Goal: Transaction & Acquisition: Purchase product/service

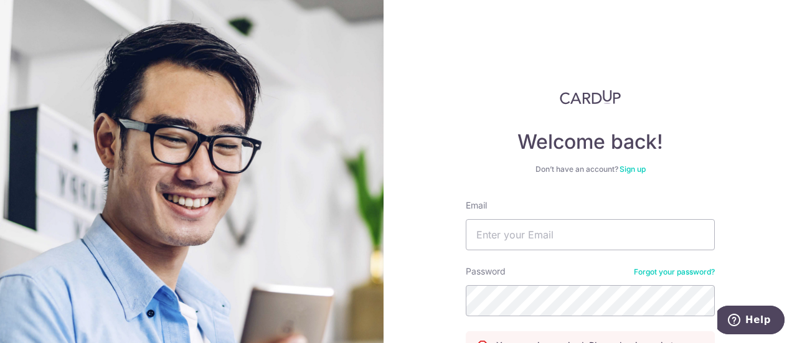
scroll to position [124, 0]
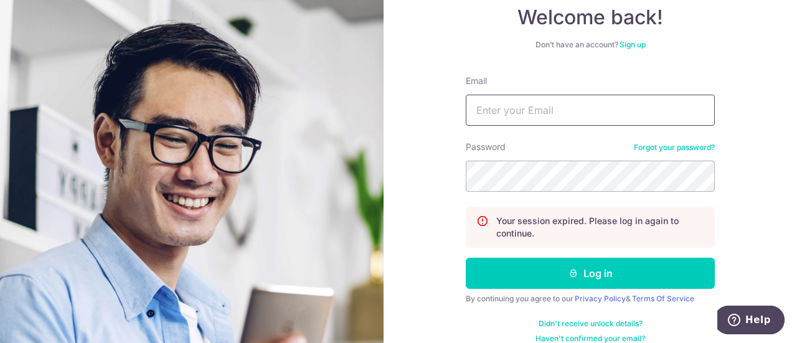
click at [537, 106] on input "Email" at bounding box center [590, 110] width 249 height 31
type input "bervynng@gmail.com"
click at [466, 258] on button "Log in" at bounding box center [590, 273] width 249 height 31
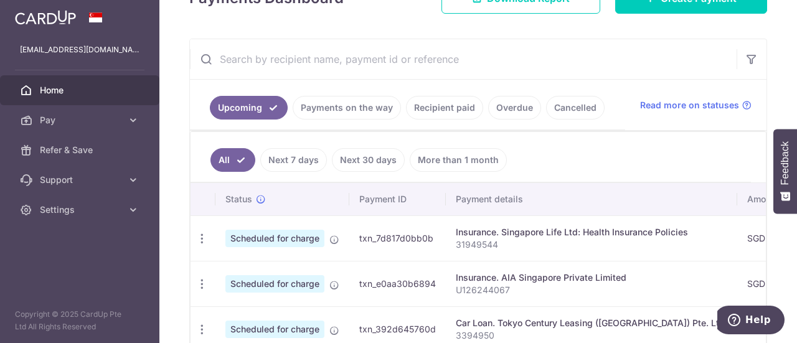
scroll to position [77, 0]
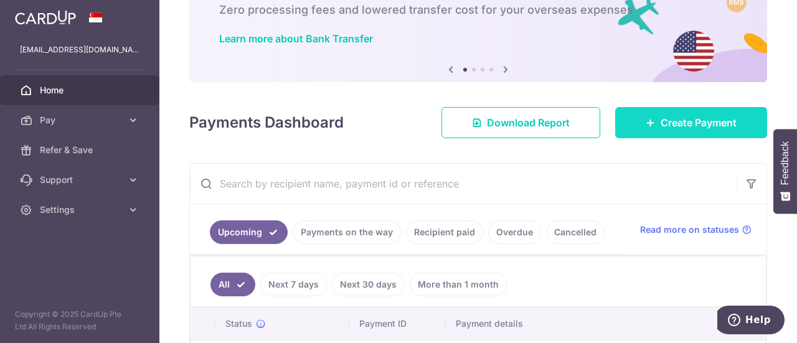
click at [688, 127] on span "Create Payment" at bounding box center [698, 122] width 76 height 15
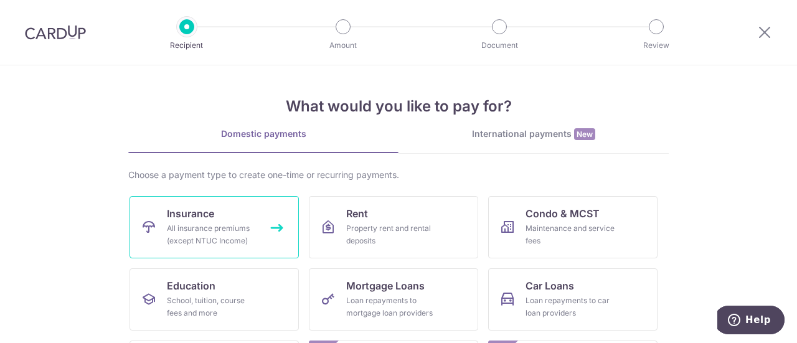
click at [227, 236] on div "All insurance premiums (except NTUC Income)" at bounding box center [212, 234] width 90 height 25
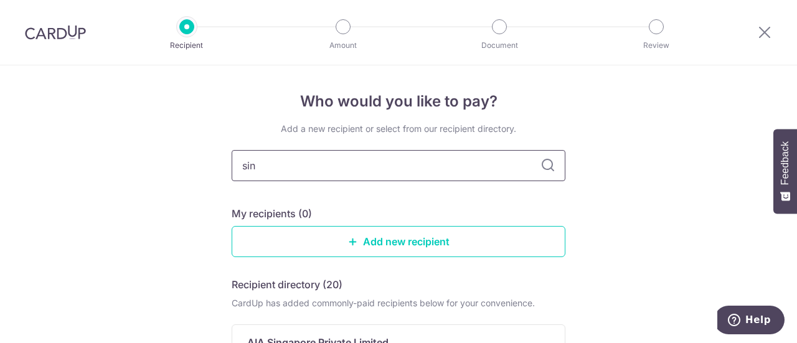
type input "sing"
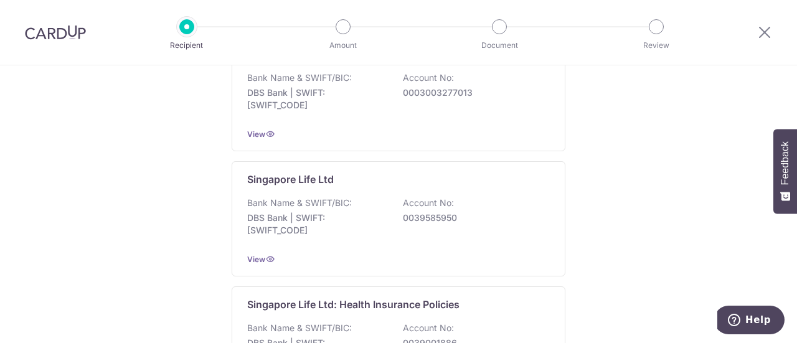
scroll to position [1245, 0]
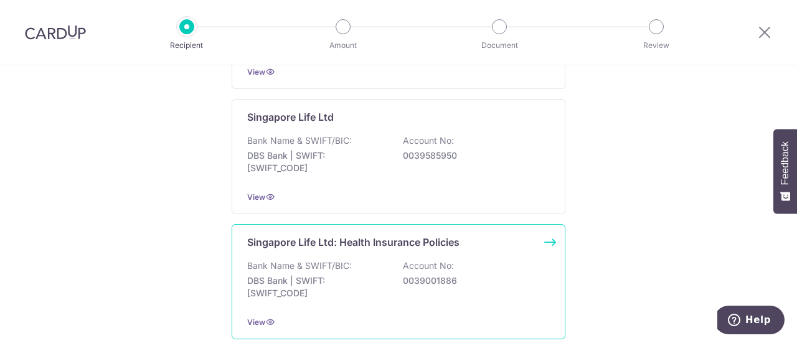
click at [359, 260] on div "Bank Name & SWIFT/BIC: DBS Bank | SWIFT: DBSSSGSGXXX Account No: 0039001886" at bounding box center [398, 283] width 302 height 46
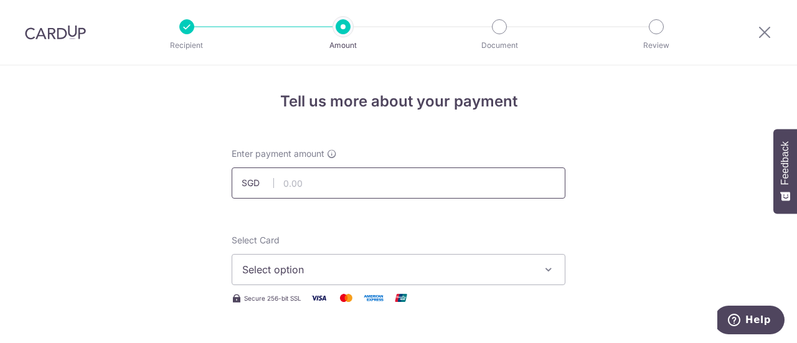
click at [356, 189] on input "text" at bounding box center [399, 182] width 334 height 31
type input "81.03"
click at [351, 273] on span "Select option" at bounding box center [387, 269] width 290 height 15
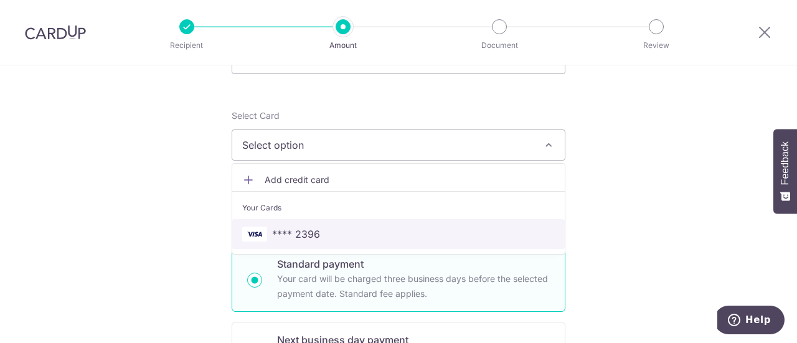
drag, startPoint x: 371, startPoint y: 235, endPoint x: 510, endPoint y: 228, distance: 139.0
click at [371, 235] on span "**** 2396" at bounding box center [398, 234] width 312 height 15
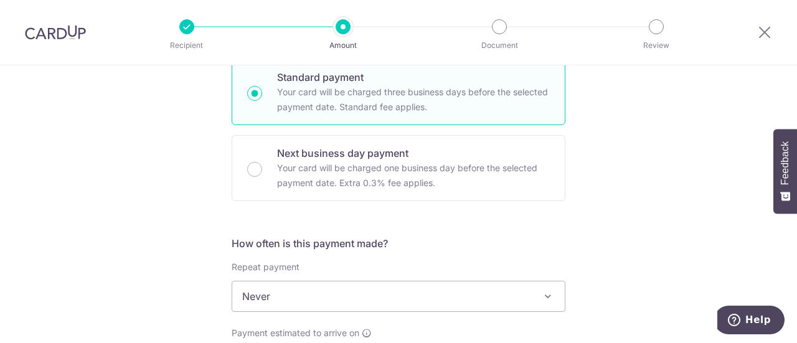
scroll to position [373, 0]
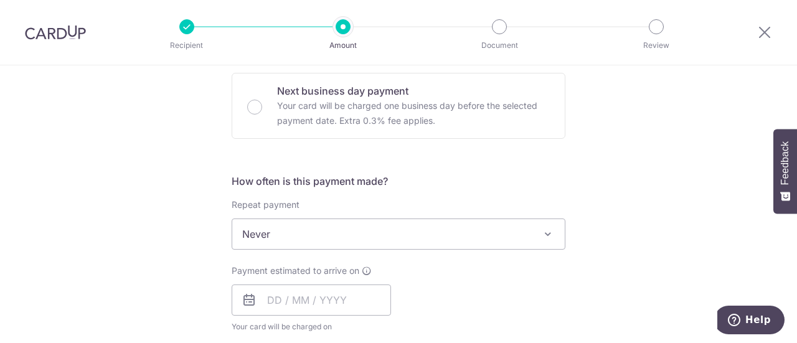
click at [552, 232] on span "Never" at bounding box center [399, 233] width 334 height 31
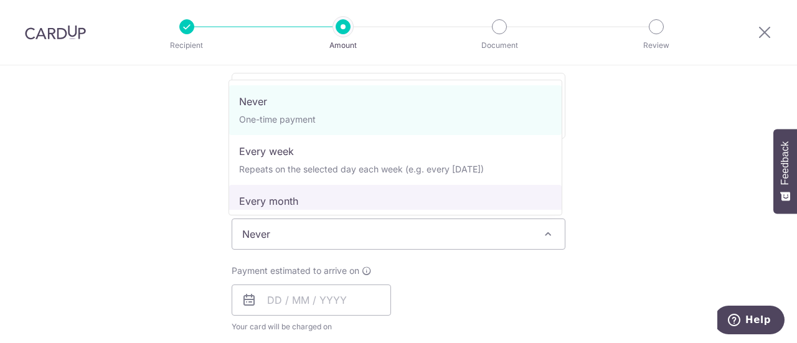
select select "3"
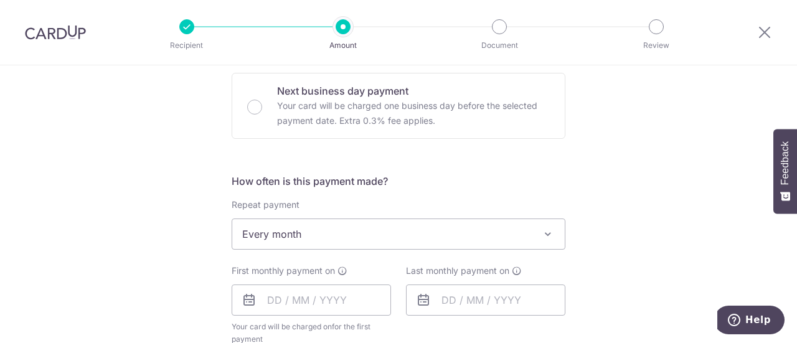
scroll to position [498, 0]
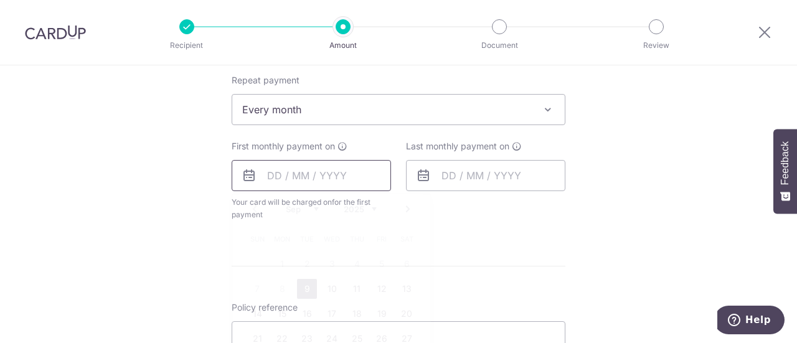
click at [260, 175] on input "text" at bounding box center [311, 175] width 159 height 31
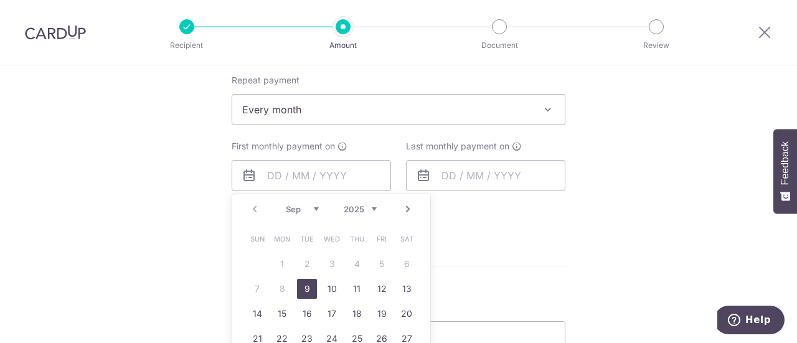
click at [302, 284] on link "9" at bounding box center [307, 289] width 20 height 20
type input "[DATE]"
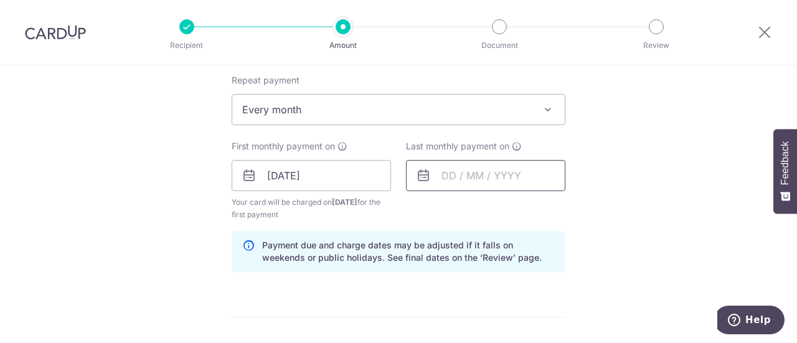
click at [487, 172] on input "text" at bounding box center [485, 175] width 159 height 31
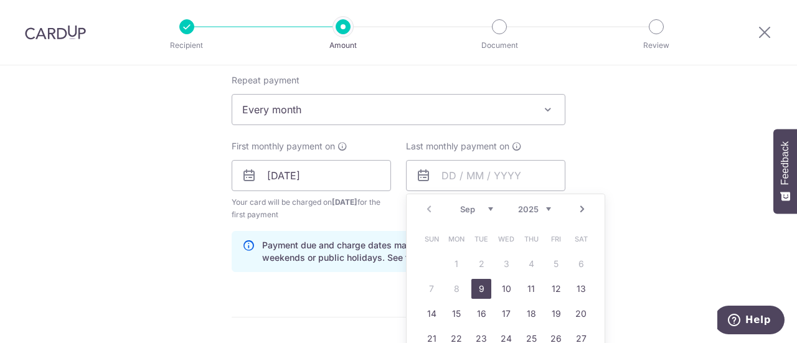
click at [543, 205] on select "2025 2026 2027 2028 2029 2030 2031 2032 2033 2034 2035" at bounding box center [534, 209] width 33 height 10
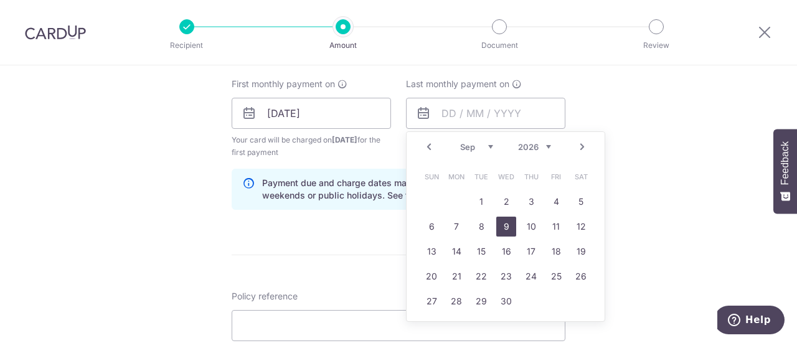
click at [503, 228] on link "9" at bounding box center [506, 227] width 20 height 20
type input "09/09/2026"
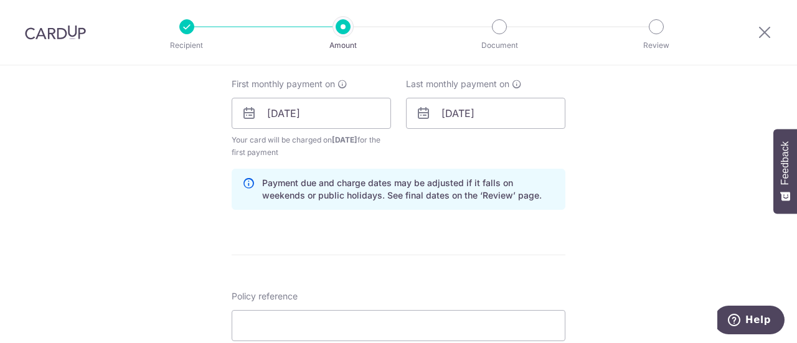
click at [315, 234] on form "Enter payment amount SGD 81.03 81.03 Select Card **** 2396 Add credit card Your…" at bounding box center [399, 137] width 334 height 1100
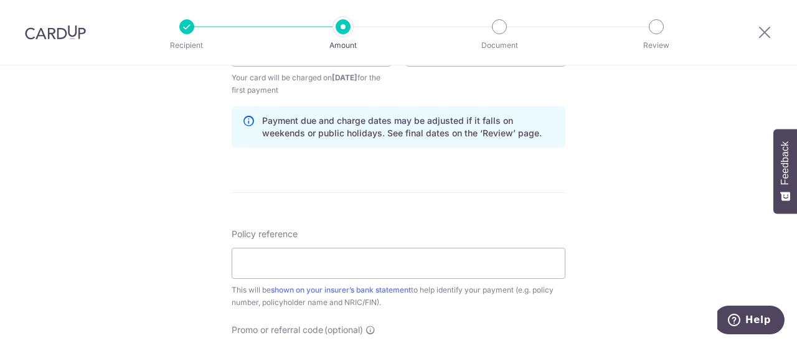
scroll to position [747, 0]
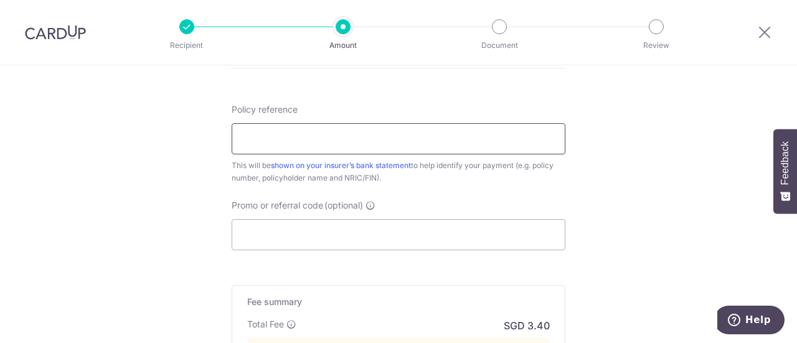
click at [390, 139] on input "Policy reference" at bounding box center [399, 138] width 334 height 31
type input "31949567"
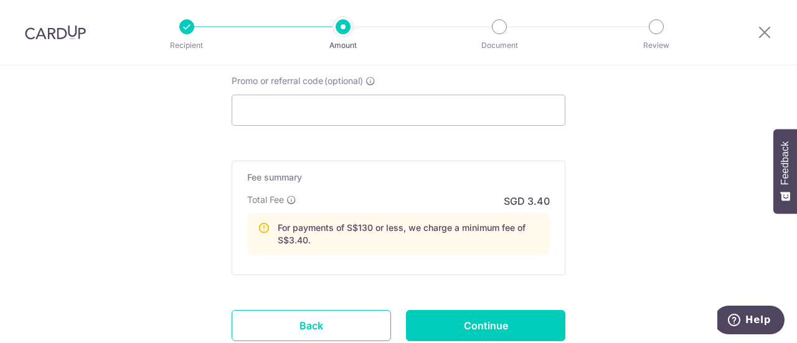
scroll to position [959, 0]
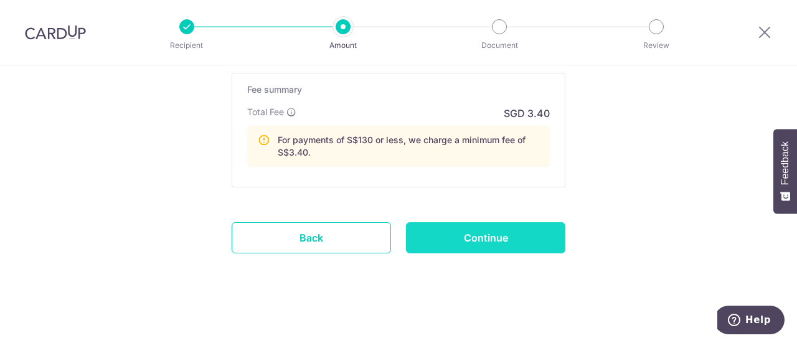
click at [530, 224] on input "Continue" at bounding box center [485, 237] width 159 height 31
type input "Create Schedule"
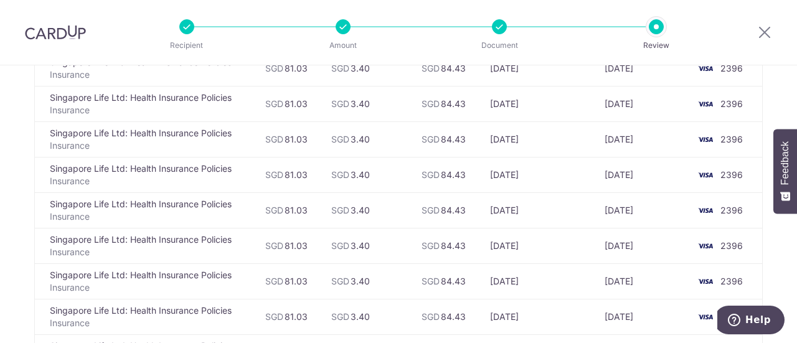
scroll to position [436, 0]
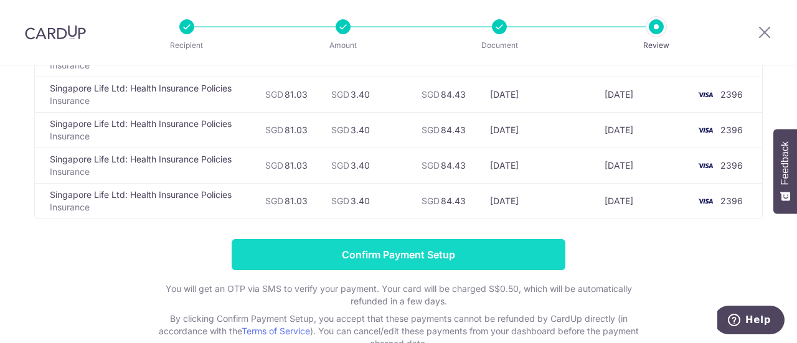
click at [509, 243] on input "Confirm Payment Setup" at bounding box center [399, 254] width 334 height 31
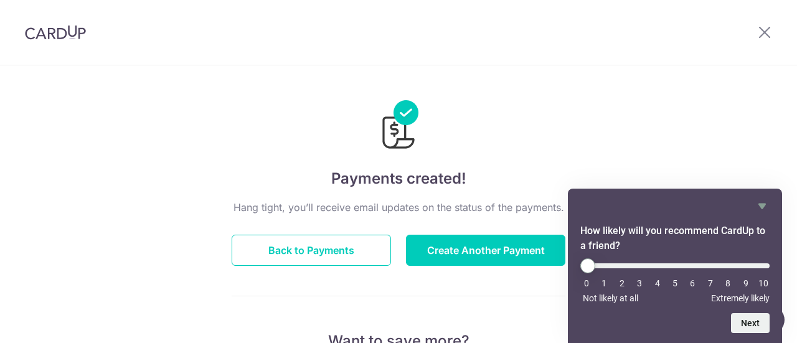
scroll to position [62, 0]
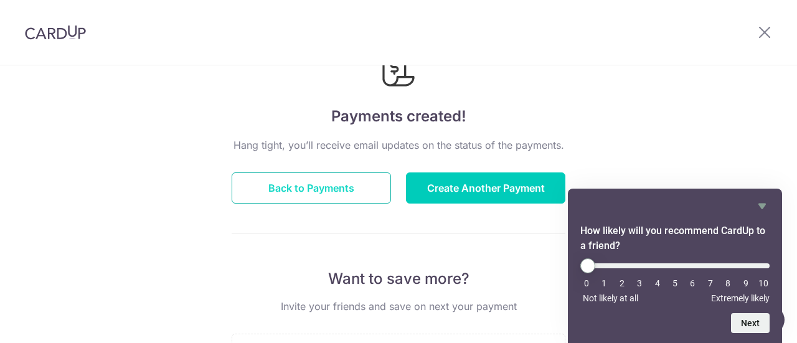
click at [330, 199] on button "Back to Payments" at bounding box center [311, 187] width 159 height 31
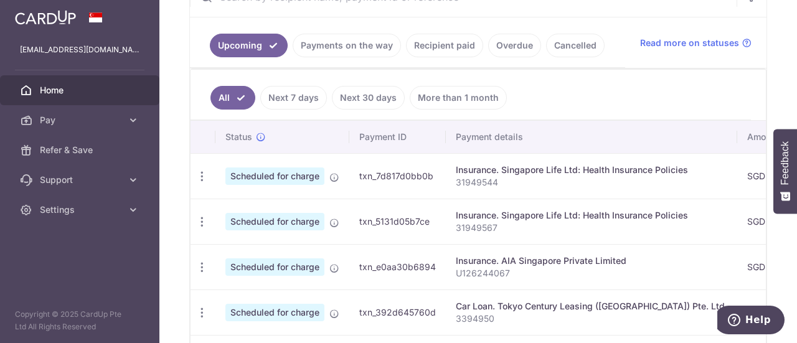
scroll to position [139, 0]
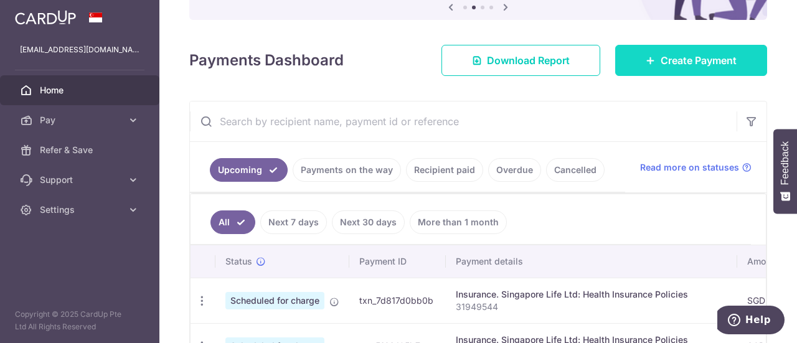
click at [696, 63] on span "Create Payment" at bounding box center [698, 60] width 76 height 15
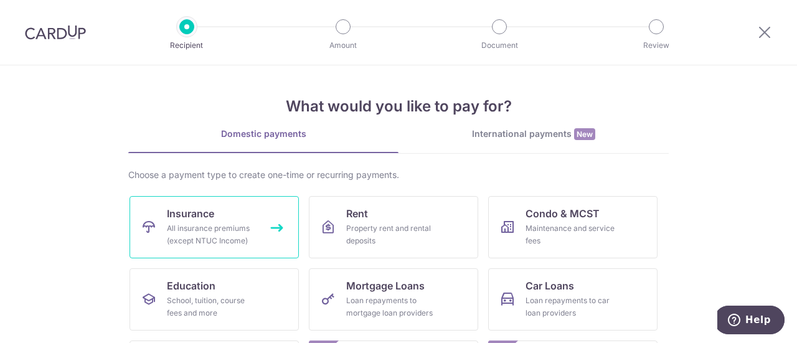
click at [215, 216] on link "Insurance All insurance premiums (except NTUC Income)" at bounding box center [213, 227] width 169 height 62
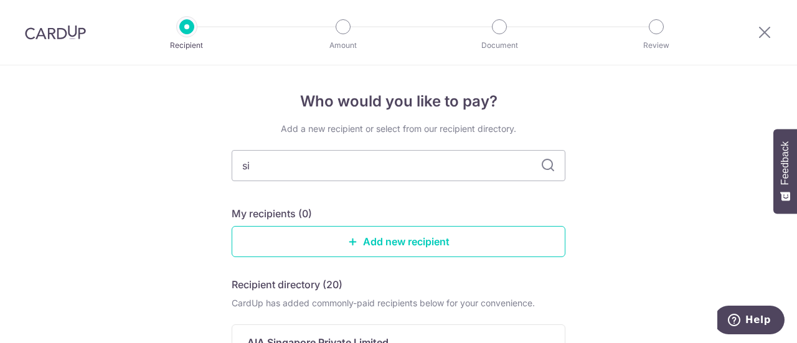
type input "sin"
type input "sing"
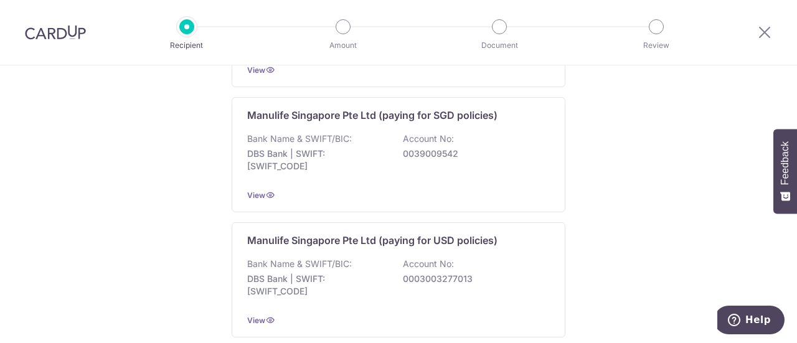
scroll to position [1120, 0]
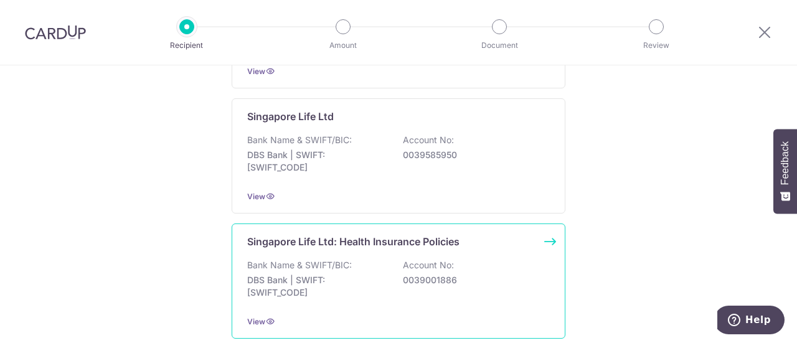
click at [439, 235] on div "Singapore Life Ltd: Health Insurance Policies Bank Name & SWIFT/BIC: DBS Bank |…" at bounding box center [399, 280] width 334 height 115
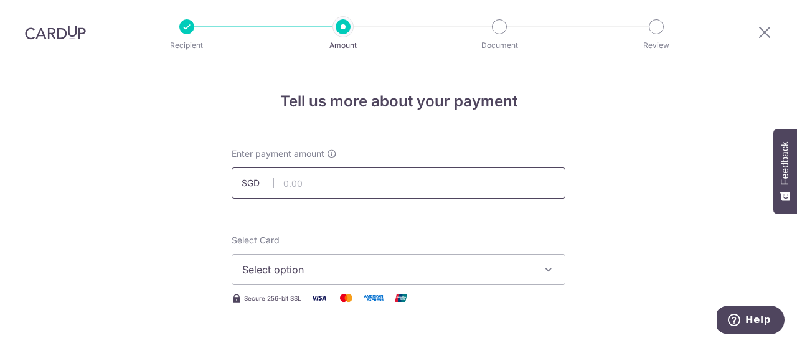
click at [416, 184] on input "text" at bounding box center [399, 182] width 334 height 31
type input "71.00"
click at [408, 236] on div "Select Card Select option Add credit card Your Cards **** 2396" at bounding box center [399, 259] width 334 height 51
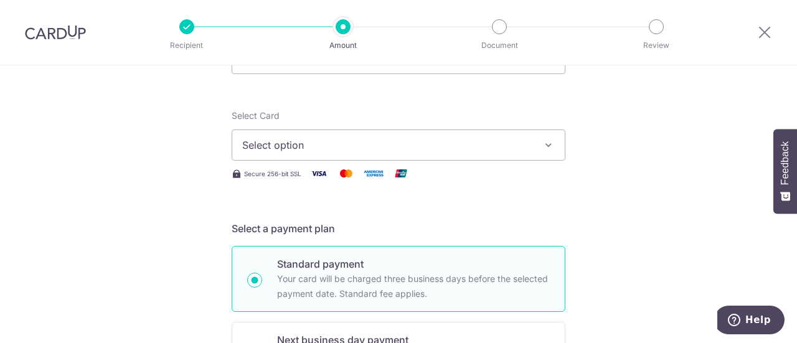
click at [462, 146] on span "Select option" at bounding box center [387, 145] width 290 height 15
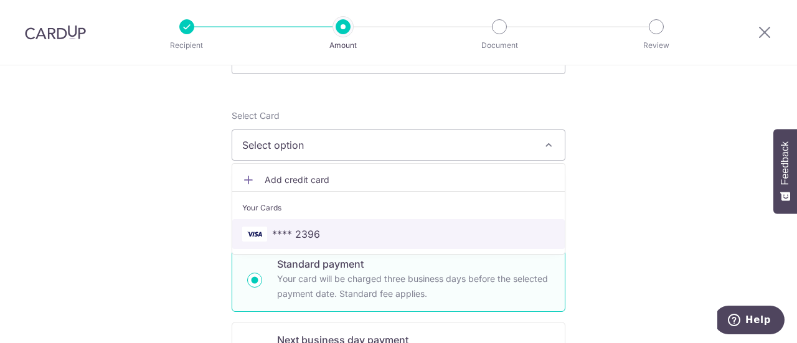
click at [408, 231] on span "**** 2396" at bounding box center [398, 234] width 312 height 15
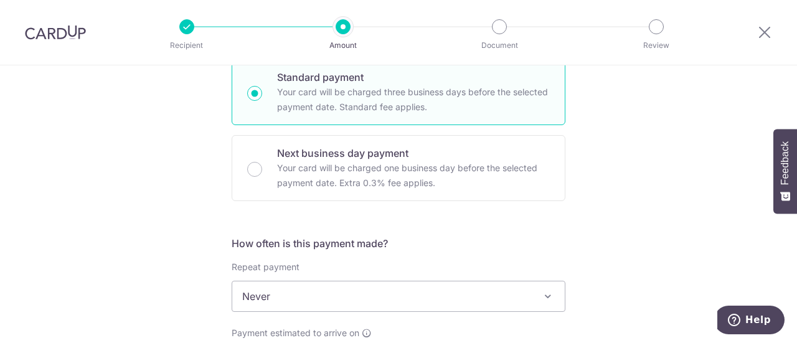
scroll to position [373, 0]
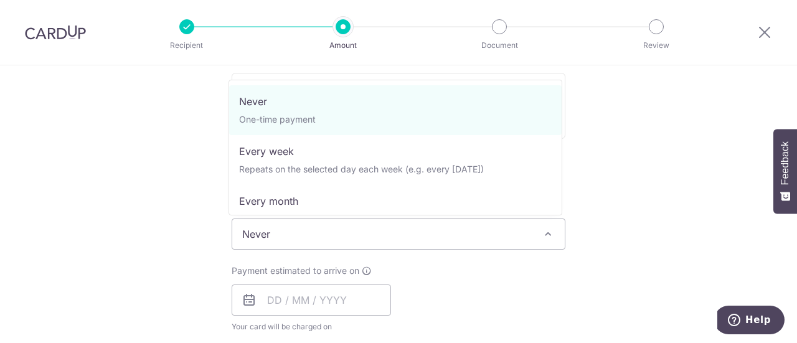
click at [529, 243] on span "Never" at bounding box center [398, 234] width 332 height 30
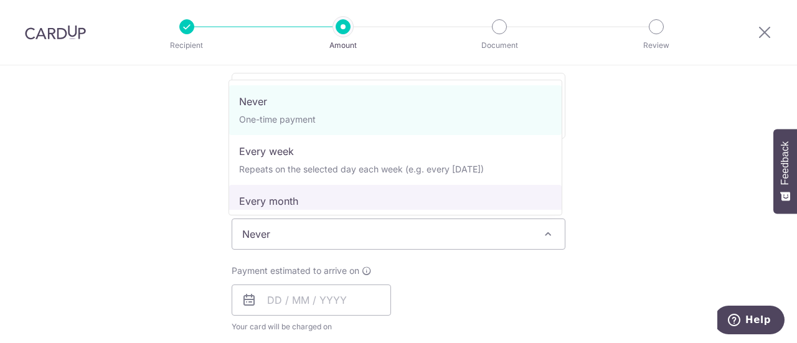
select select "3"
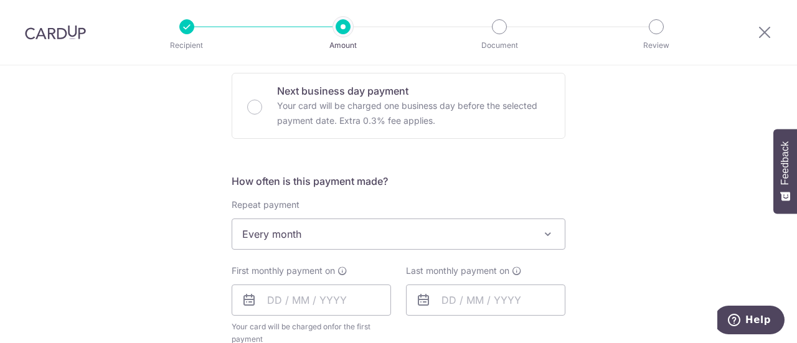
scroll to position [436, 0]
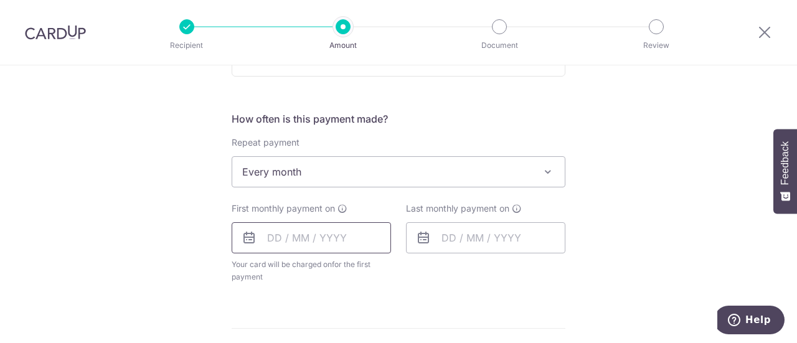
click at [269, 234] on input "text" at bounding box center [311, 237] width 159 height 31
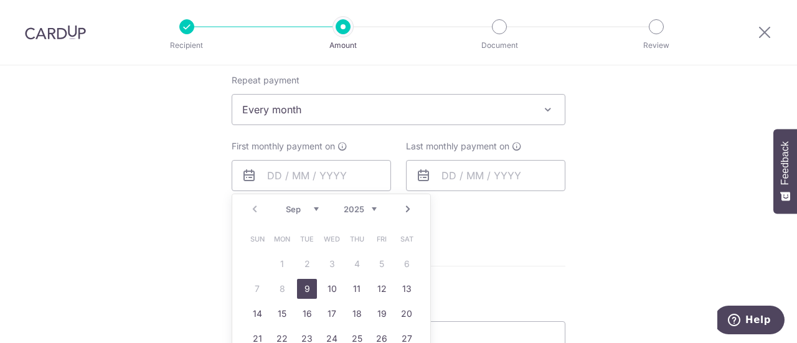
click at [301, 291] on link "9" at bounding box center [307, 289] width 20 height 20
click at [0, 0] on p "Payment due and charge dates may be adjusted if it falls on weekends or public …" at bounding box center [0, 0] width 0 height 0
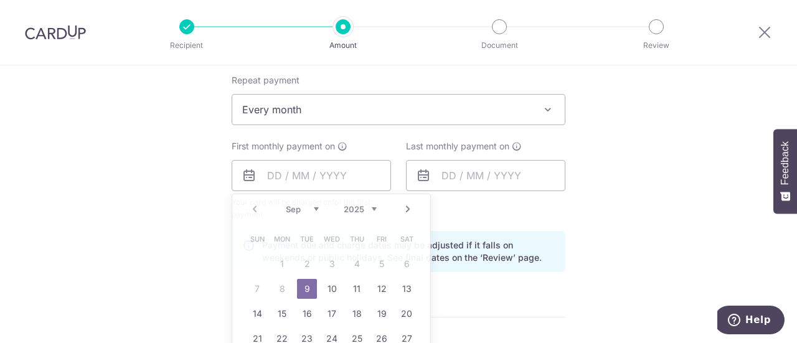
type input "[DATE]"
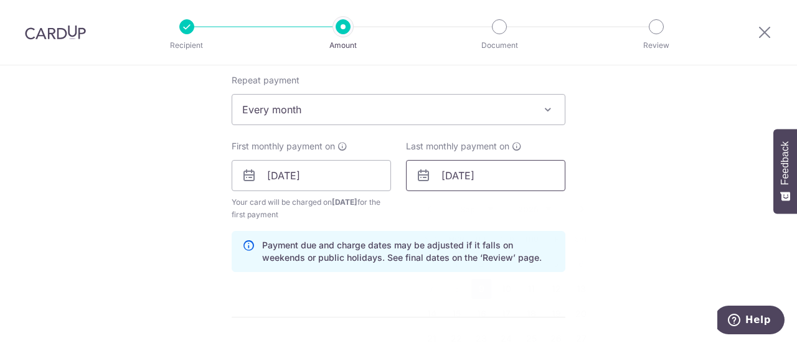
click at [531, 170] on input "[DATE]" at bounding box center [485, 175] width 159 height 31
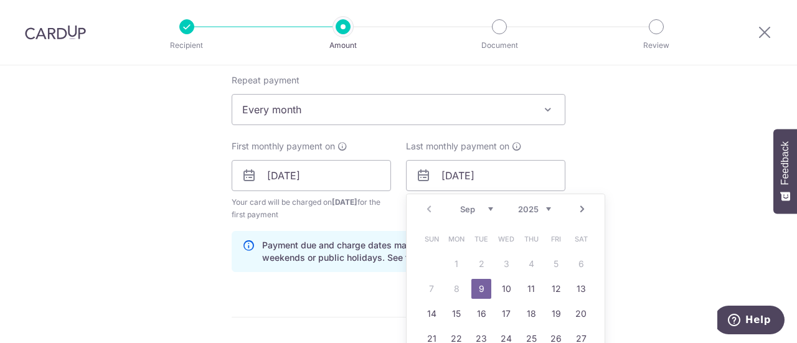
click at [547, 208] on select "2025 2026 2027 2028 2029 2030 2031 2032 2033 2034 2035" at bounding box center [534, 209] width 33 height 10
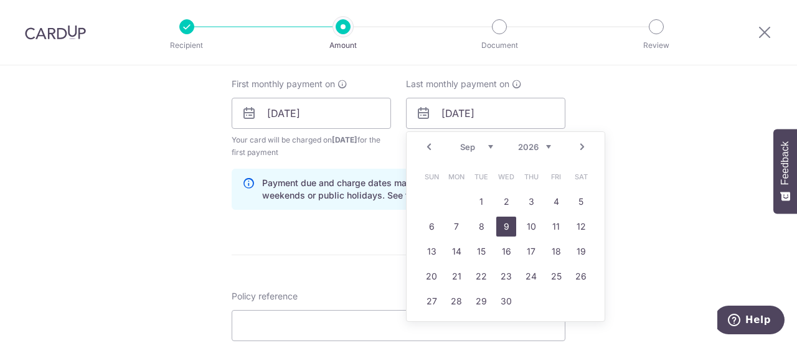
click at [508, 227] on link "9" at bounding box center [506, 227] width 20 height 20
type input "09/09/2026"
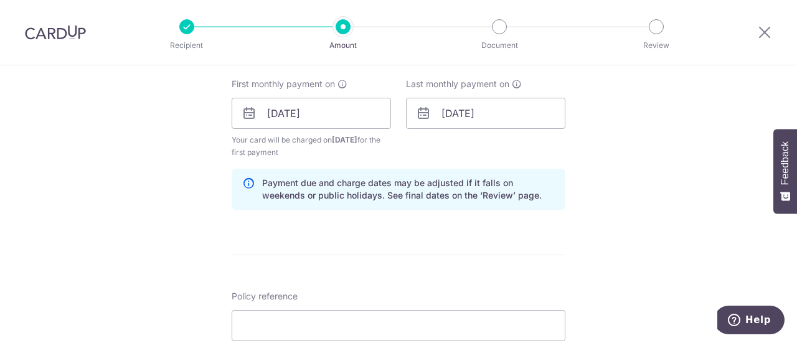
click at [647, 215] on div "Tell us more about your payment Enter payment amount SGD 71.00 71.00 Select Car…" at bounding box center [398, 125] width 797 height 1240
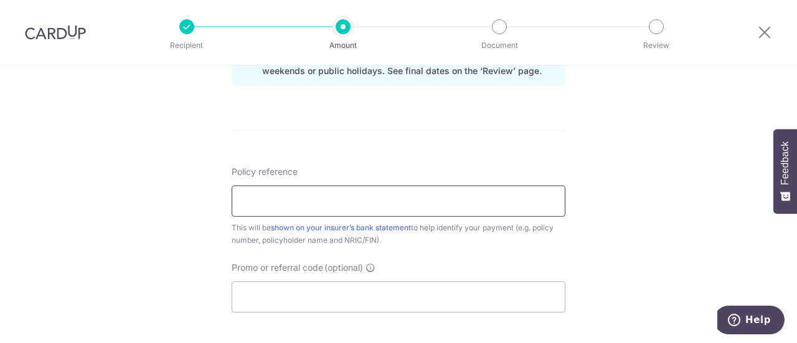
click at [462, 197] on input "Policy reference" at bounding box center [399, 200] width 334 height 31
type input "1"
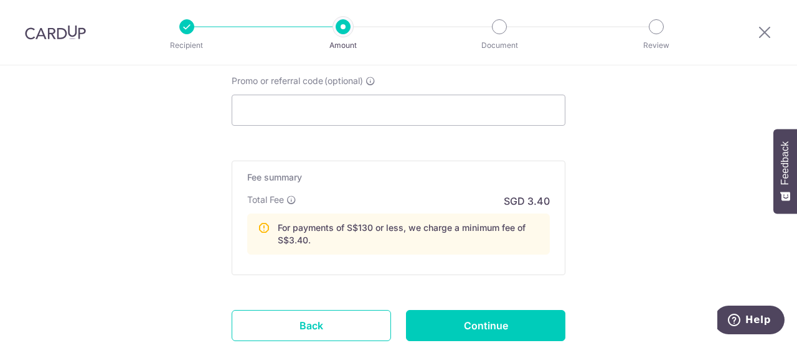
scroll to position [934, 0]
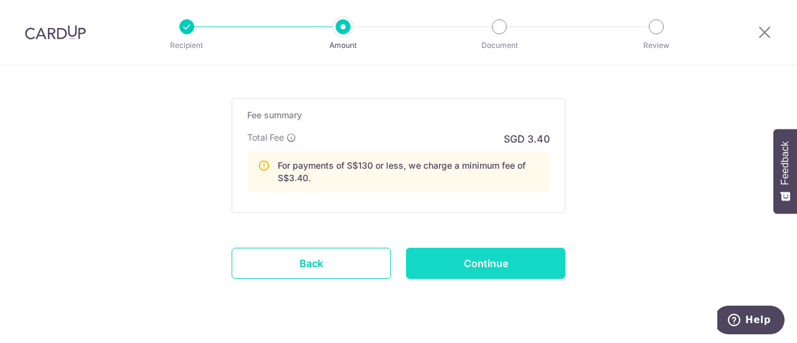
type input "31949554"
click at [481, 268] on input "Continue" at bounding box center [485, 263] width 159 height 31
type input "Create Schedule"
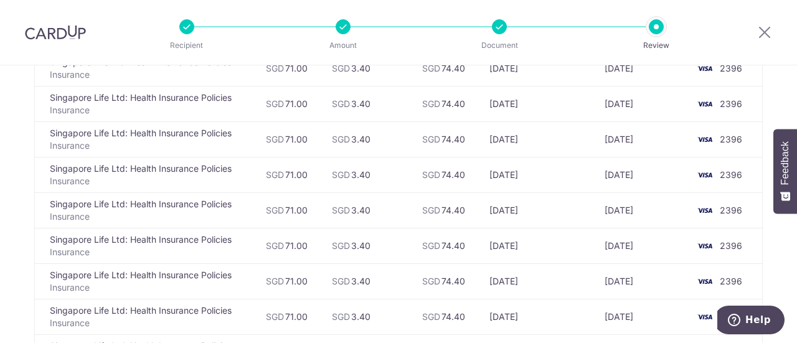
scroll to position [498, 0]
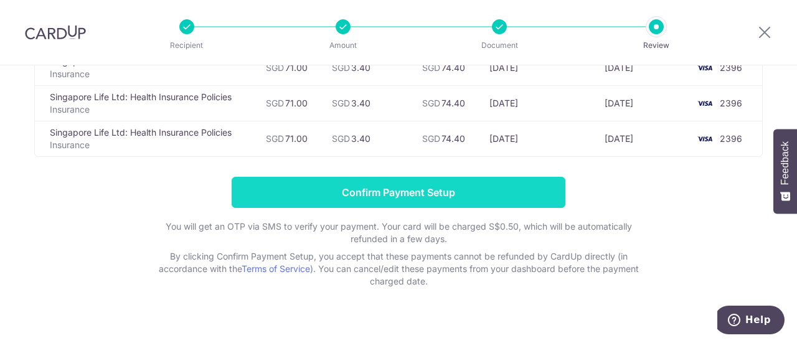
click at [511, 194] on input "Confirm Payment Setup" at bounding box center [399, 192] width 334 height 31
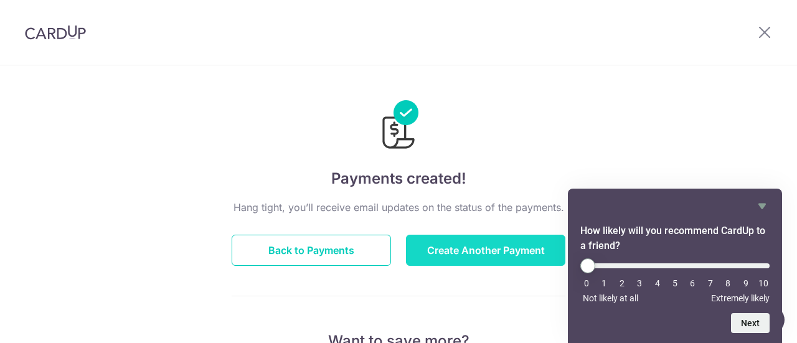
click at [441, 249] on button "Create Another Payment" at bounding box center [485, 250] width 159 height 31
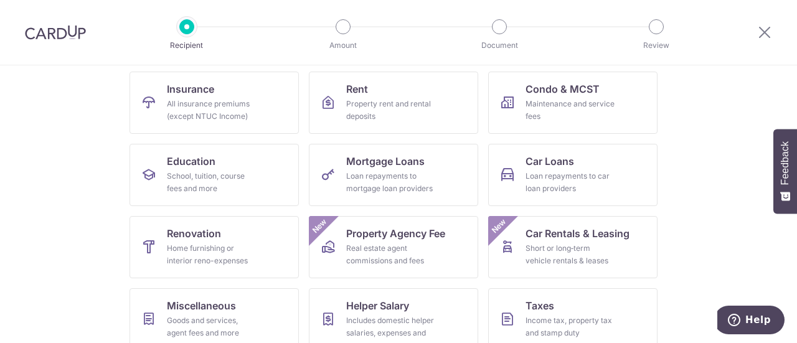
scroll to position [62, 0]
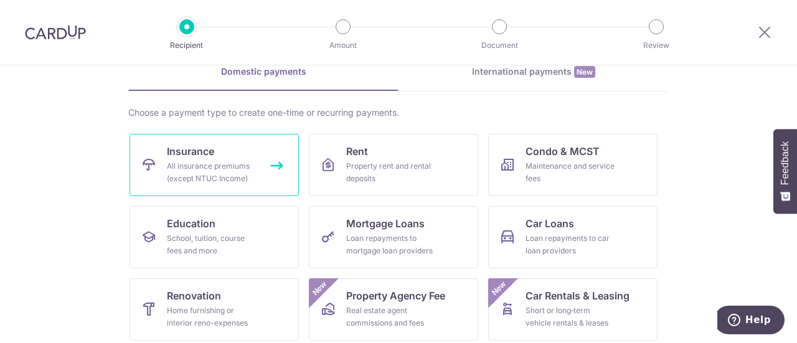
click at [213, 160] on div "All insurance premiums (except NTUC Income)" at bounding box center [212, 172] width 90 height 25
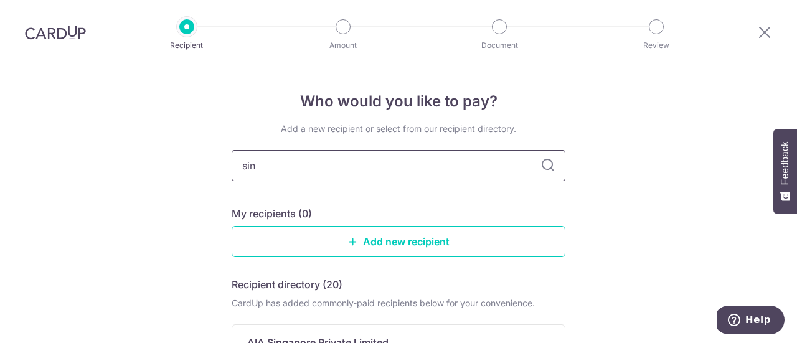
type input "sing"
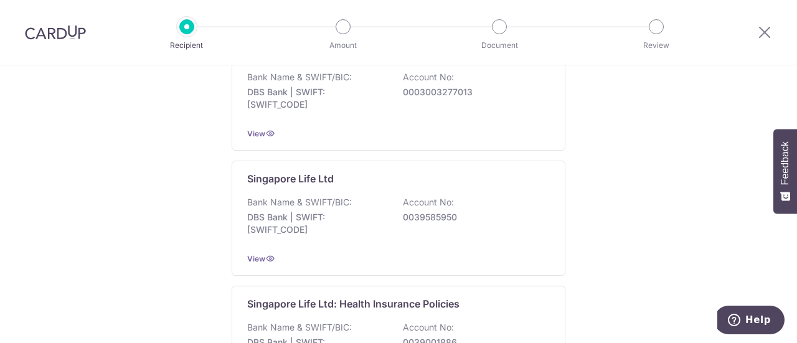
scroll to position [1120, 0]
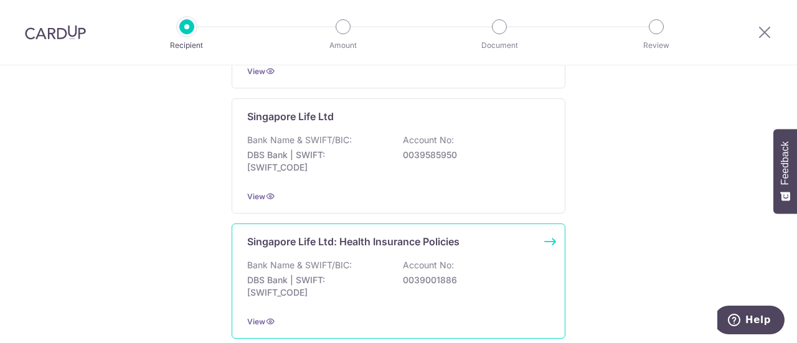
click at [380, 240] on div "Singapore Life Ltd: Health Insurance Policies Bank Name & SWIFT/BIC: DBS Bank |…" at bounding box center [399, 280] width 334 height 115
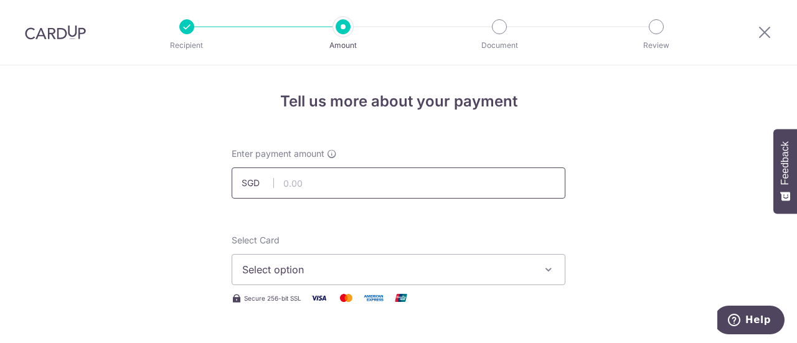
click at [373, 182] on input "text" at bounding box center [399, 182] width 334 height 31
type input "81.97"
click at [378, 267] on span "Select option" at bounding box center [387, 269] width 290 height 15
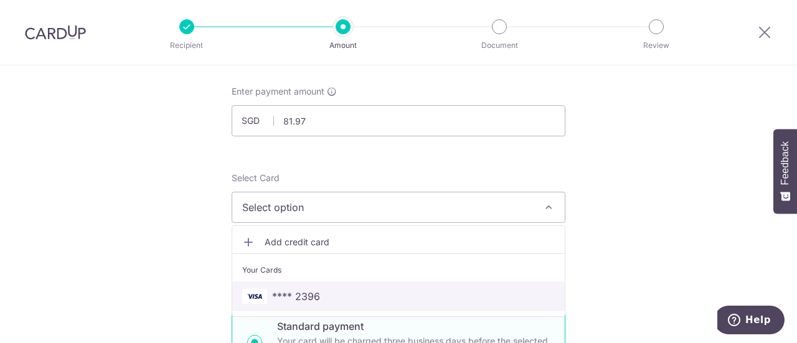
click at [345, 299] on span "**** 2396" at bounding box center [398, 296] width 312 height 15
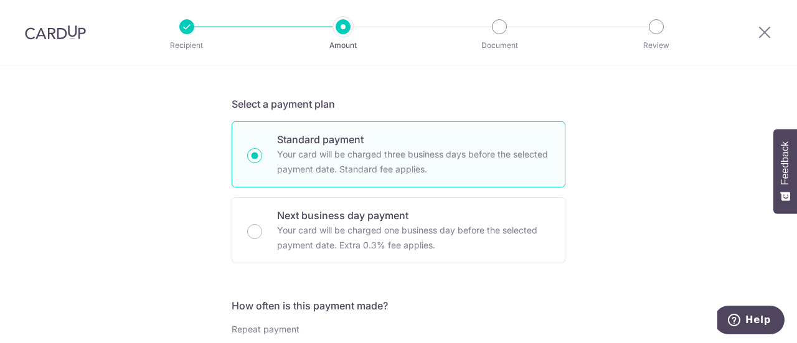
scroll to position [436, 0]
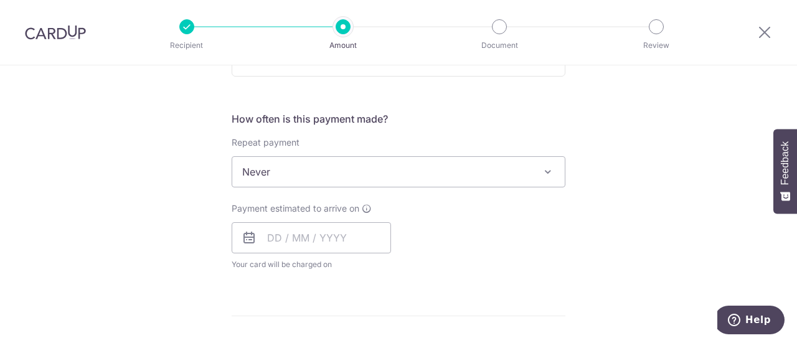
click at [537, 167] on span "Never" at bounding box center [399, 171] width 334 height 31
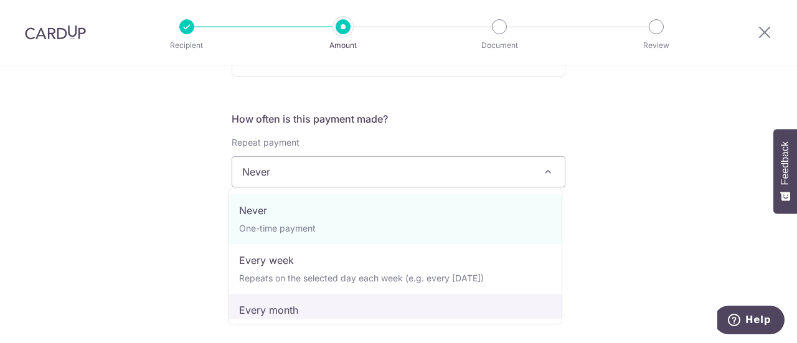
select select "3"
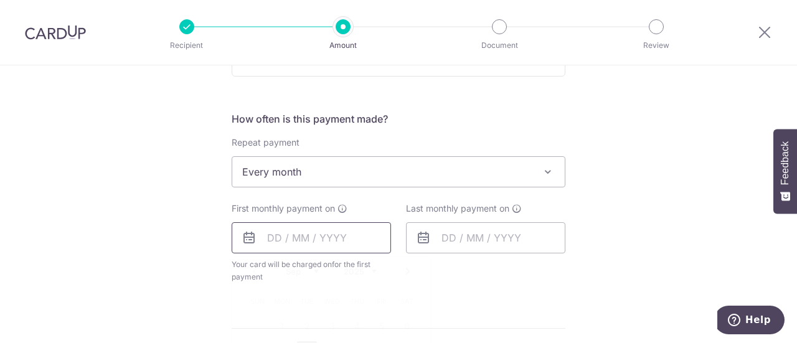
click at [324, 238] on input "text" at bounding box center [311, 237] width 159 height 31
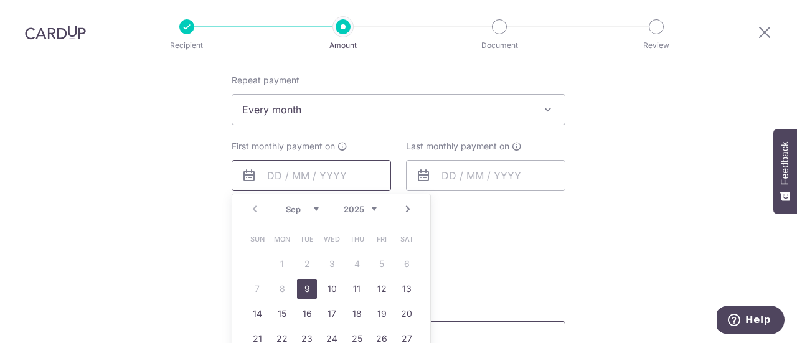
scroll to position [622, 0]
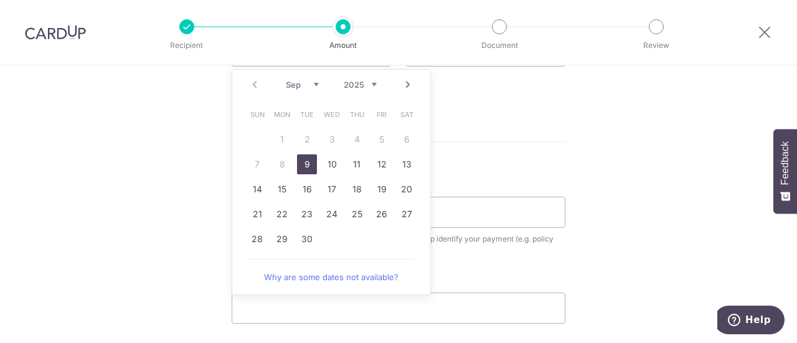
click at [307, 160] on link "9" at bounding box center [307, 164] width 20 height 20
type input "[DATE]"
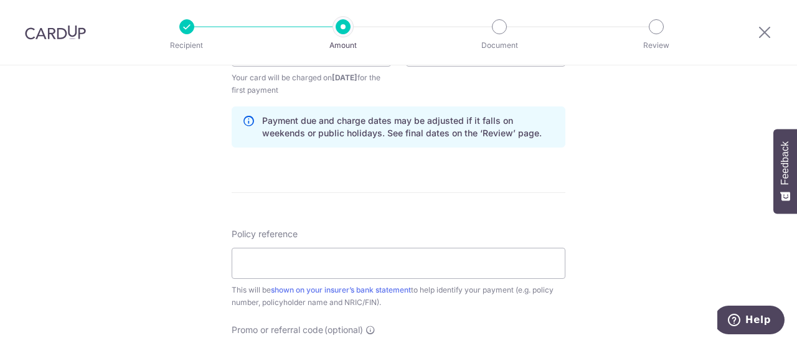
scroll to position [498, 0]
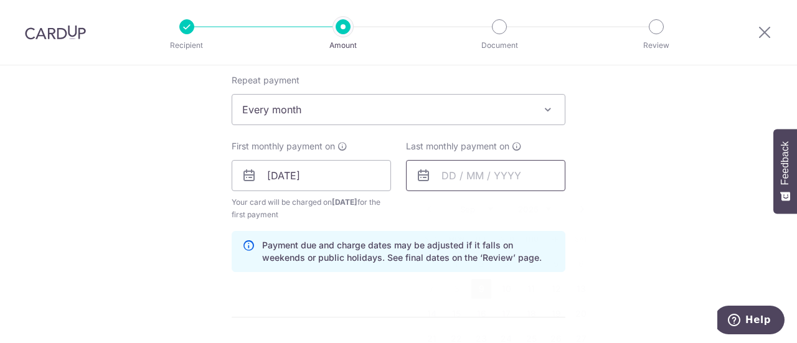
click at [520, 179] on input "text" at bounding box center [485, 175] width 159 height 31
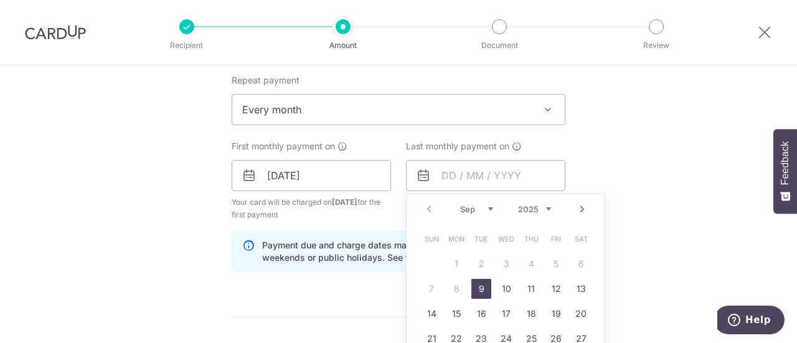
click at [543, 210] on select "2025 2026 2027 2028 2029 2030 2031 2032 2033 2034 2035" at bounding box center [534, 209] width 33 height 10
click at [672, 165] on div "Tell us more about your payment Enter payment amount SGD 81.97 81.97 Select Car…" at bounding box center [398, 187] width 797 height 1240
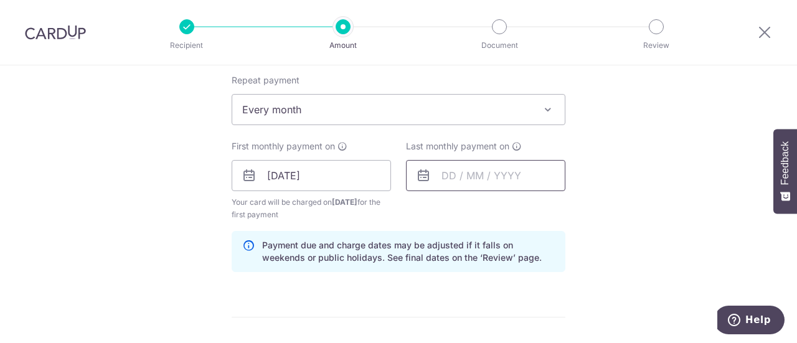
click at [497, 170] on input "text" at bounding box center [485, 175] width 159 height 31
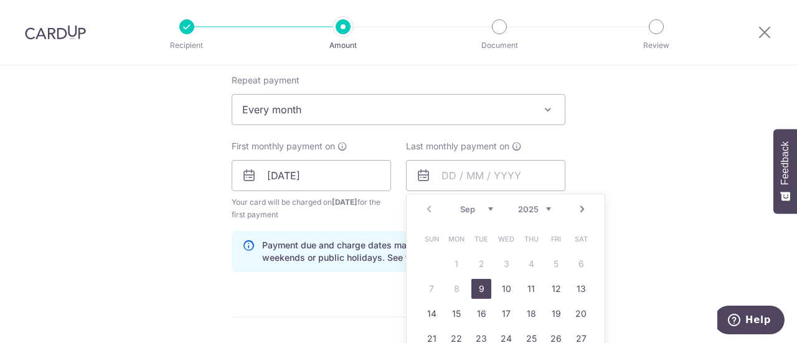
click at [542, 208] on select "2025 2026 2027 2028 2029 2030 2031 2032 2033 2034 2035" at bounding box center [534, 209] width 33 height 10
click at [503, 293] on link "9" at bounding box center [506, 289] width 20 height 20
type input "[DATE]"
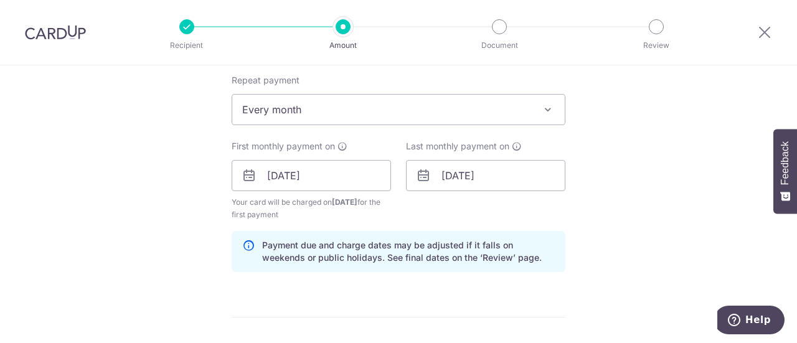
click at [595, 233] on div "Tell us more about your payment Enter payment amount SGD 81.97 81.97 Select Car…" at bounding box center [398, 187] width 797 height 1240
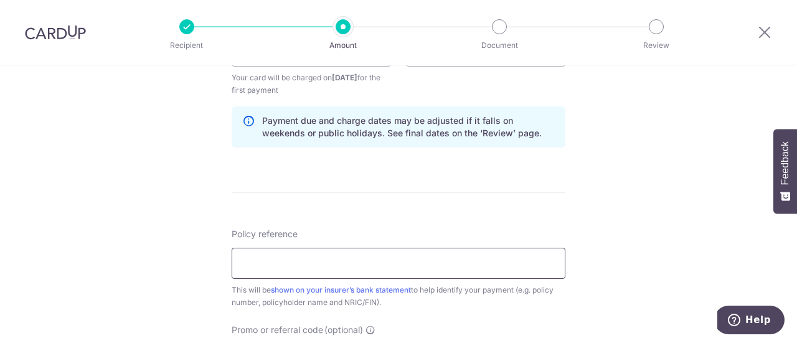
scroll to position [685, 0]
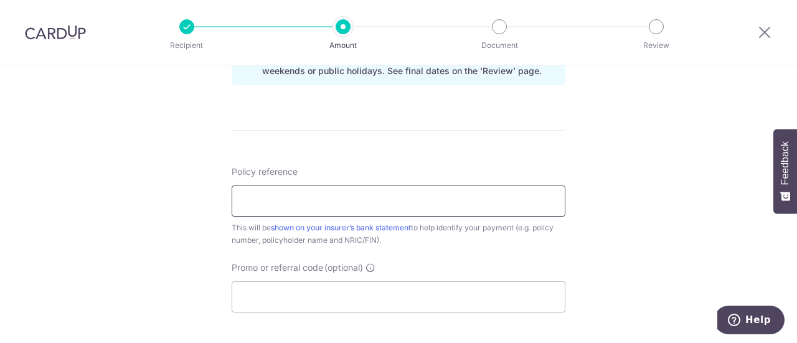
click at [428, 199] on input "Policy reference" at bounding box center [399, 200] width 334 height 31
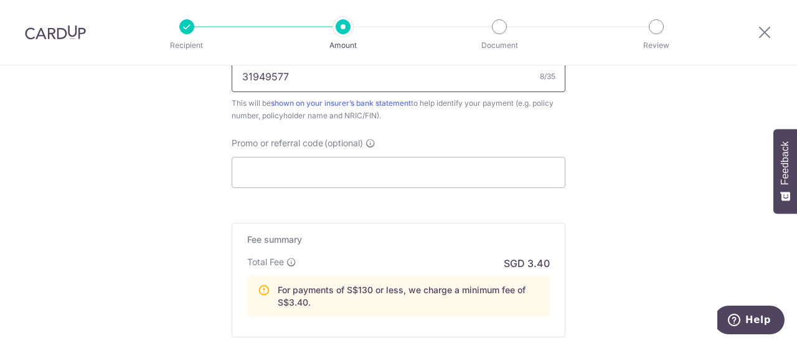
scroll to position [871, 0]
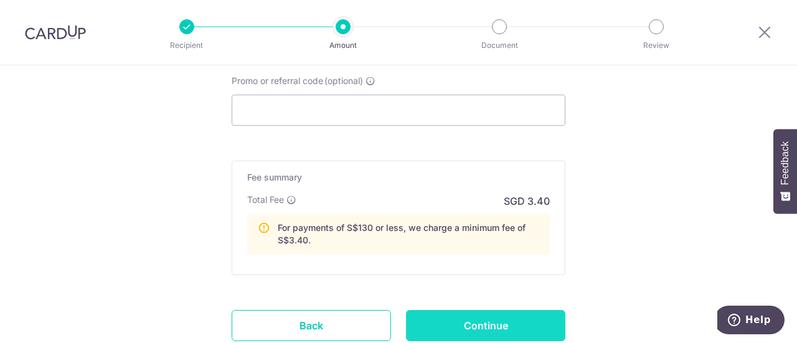
type input "31949577"
click at [500, 327] on input "Continue" at bounding box center [485, 325] width 159 height 31
type input "Create Schedule"
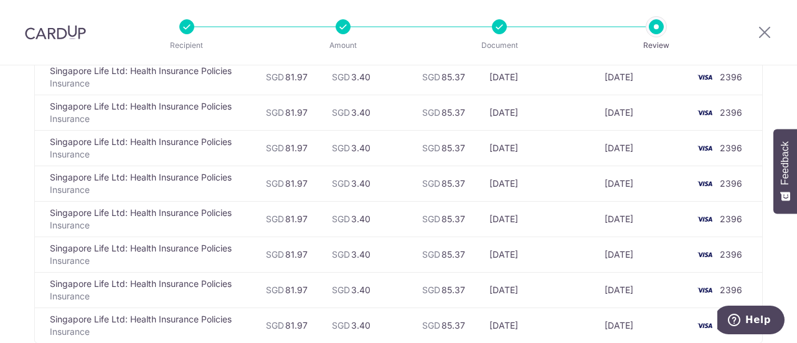
scroll to position [436, 0]
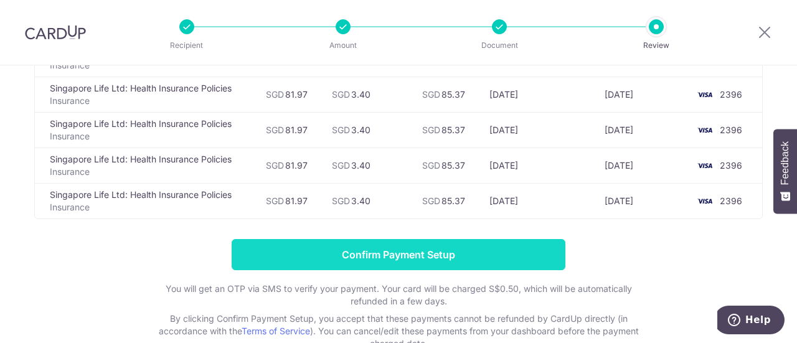
click at [362, 257] on input "Confirm Payment Setup" at bounding box center [399, 254] width 334 height 31
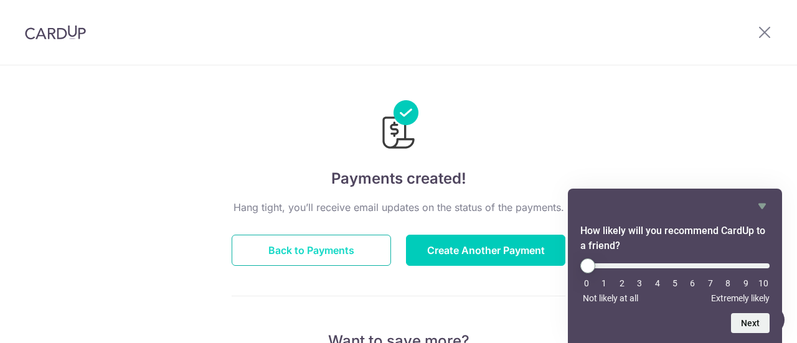
click at [284, 262] on button "Back to Payments" at bounding box center [311, 250] width 159 height 31
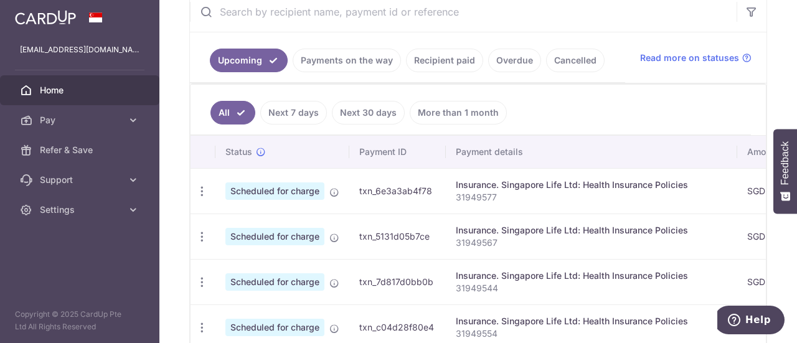
scroll to position [311, 0]
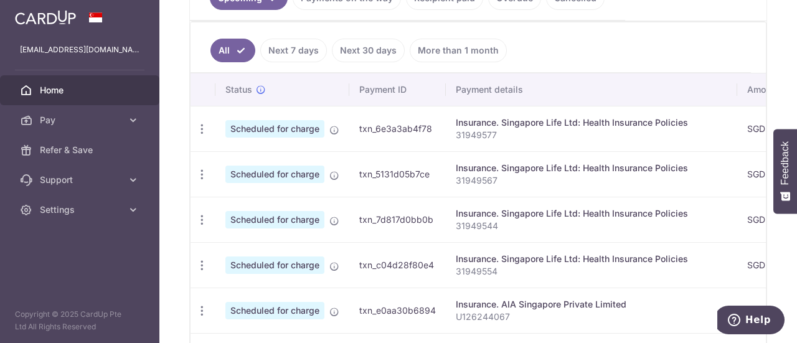
click at [612, 85] on th "Payment details" at bounding box center [591, 89] width 291 height 32
drag, startPoint x: 686, startPoint y: 157, endPoint x: 590, endPoint y: 159, distance: 96.5
click at [590, 159] on td "Insurance. Singapore Life Ltd: Health Insurance Policies 31949567" at bounding box center [591, 173] width 291 height 45
click at [608, 141] on td "Insurance. Singapore Life Ltd: Health Insurance Policies 31949577" at bounding box center [591, 128] width 291 height 45
click at [424, 126] on td "txn_6e3a3ab4f78" at bounding box center [397, 128] width 96 height 45
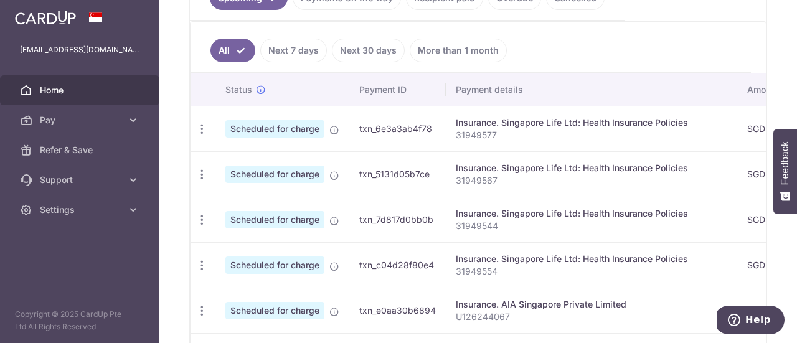
click at [737, 117] on td "SGD 81.97" at bounding box center [775, 128] width 77 height 45
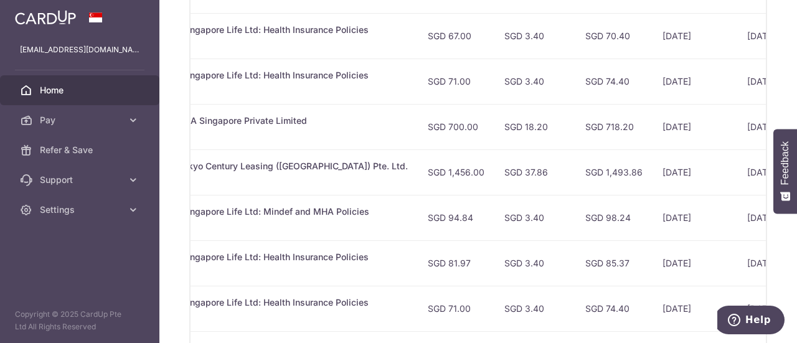
scroll to position [370, 0]
